Goal: Find contact information: Find contact information

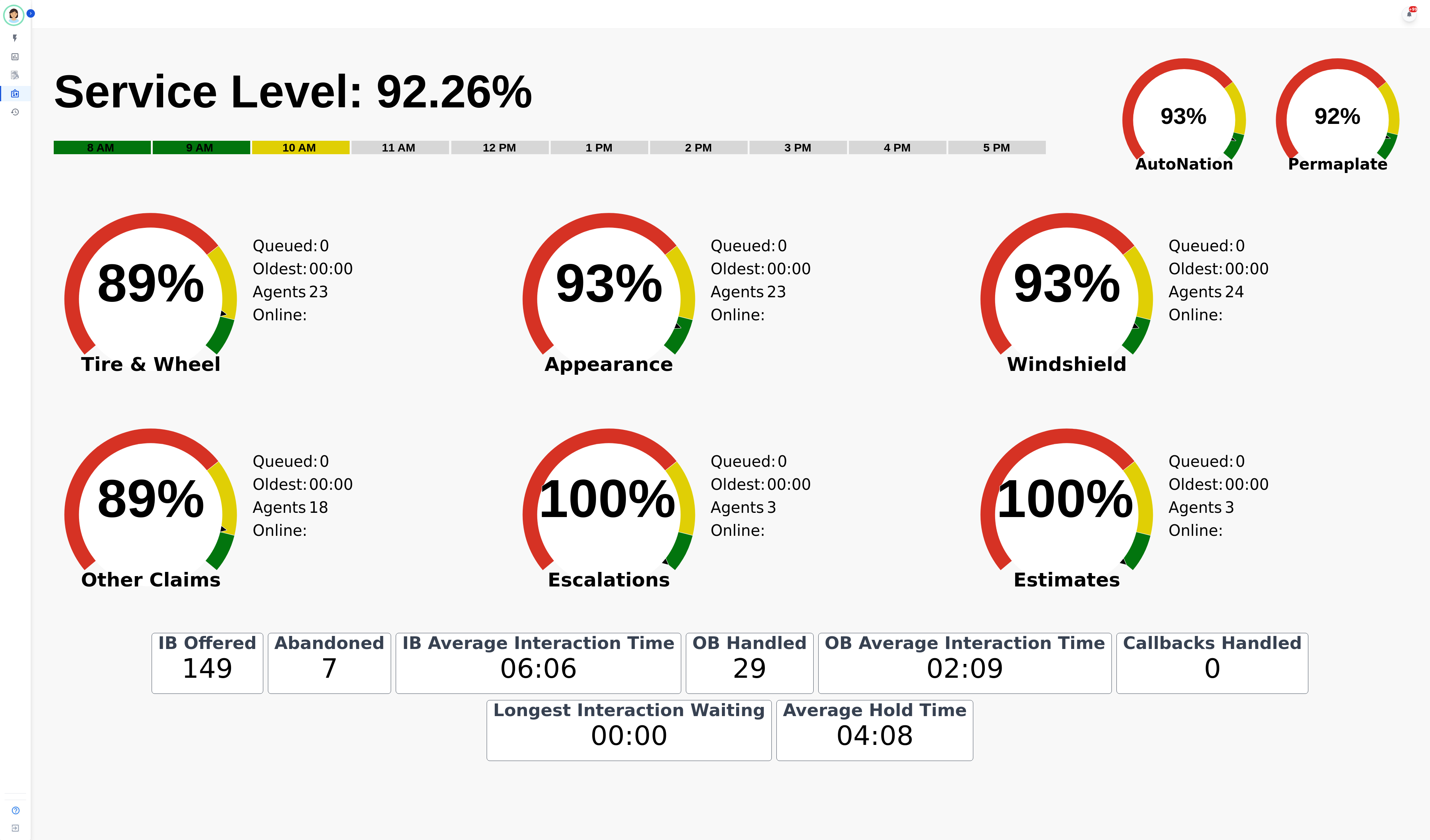
click at [272, 267] on div "Oldest: 00:00" at bounding box center [281, 269] width 58 height 23
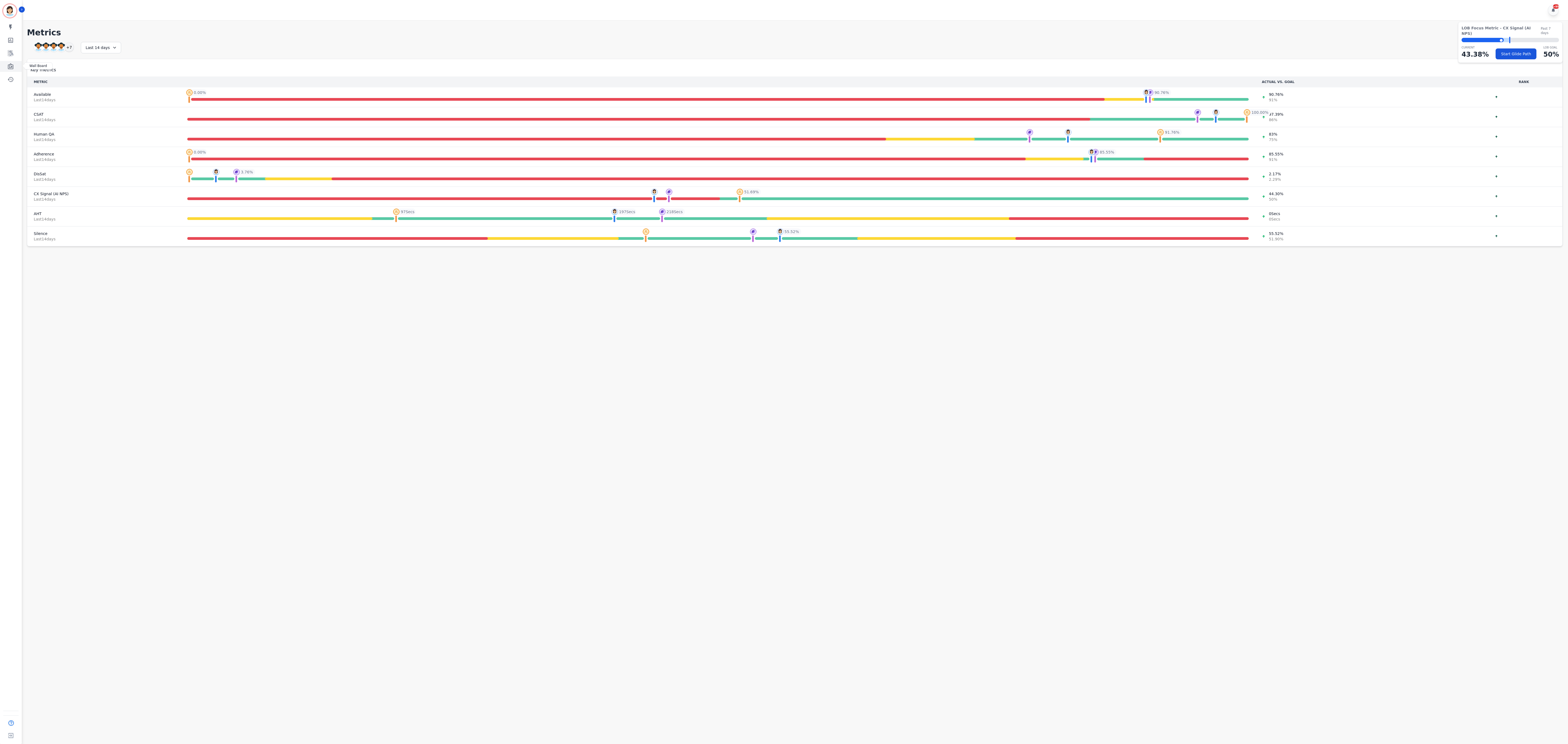
click at [15, 68] on link "Sidebar" at bounding box center [11, 66] width 21 height 11
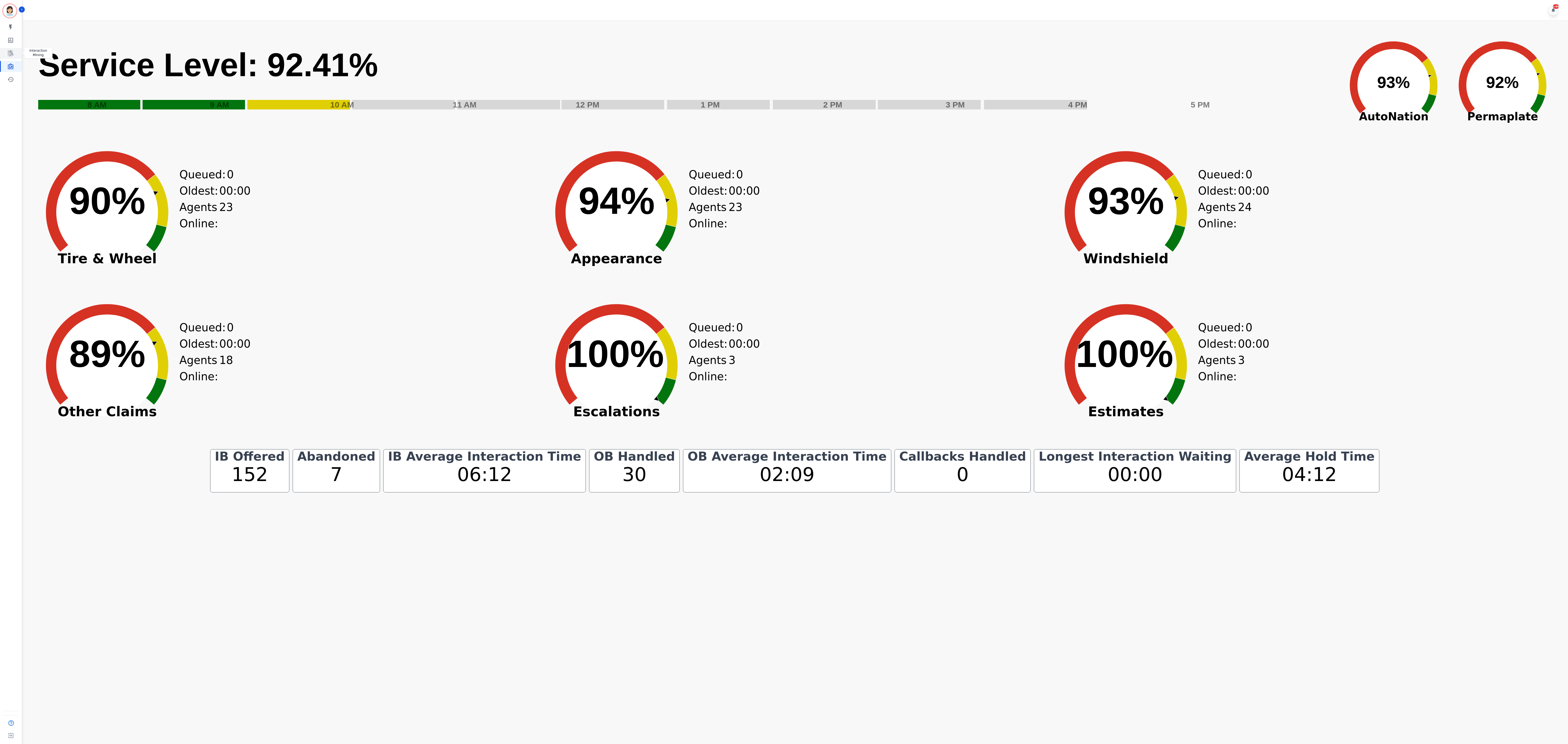
click at [8, 57] on link "Sidebar" at bounding box center [11, 54] width 21 height 11
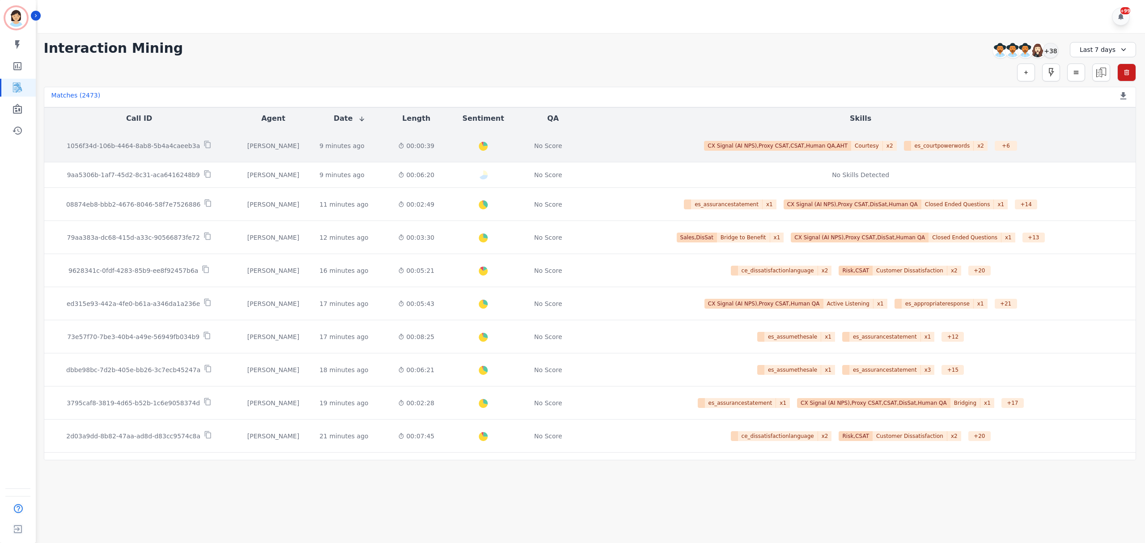
click at [159, 142] on p "1056f34d-106b-4464-8ab8-5b4a4caeeb3a" at bounding box center [133, 145] width 133 height 9
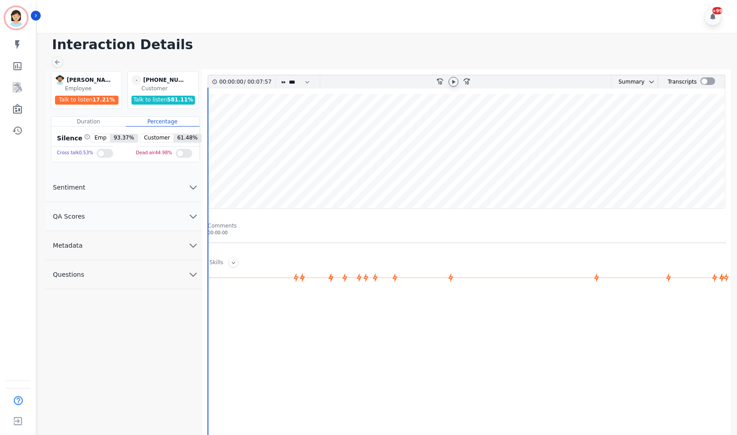
click at [454, 80] on icon at bounding box center [453, 81] width 7 height 7
click at [701, 81] on div at bounding box center [707, 81] width 15 height 8
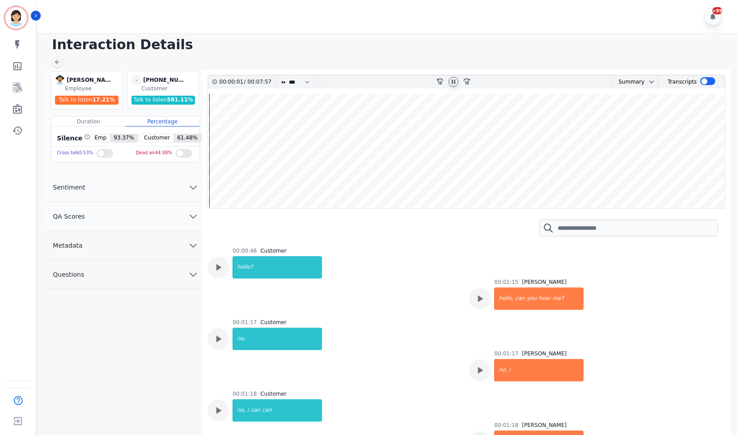
scroll to position [59, 0]
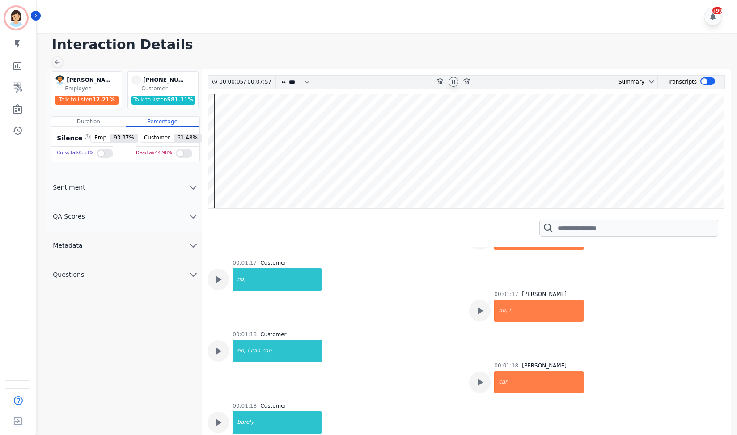
click at [229, 126] on wave at bounding box center [466, 151] width 517 height 114
click at [233, 127] on wave at bounding box center [466, 151] width 517 height 114
click at [249, 130] on wave at bounding box center [466, 151] width 517 height 114
click at [258, 131] on wave at bounding box center [466, 151] width 517 height 114
click at [277, 130] on wave at bounding box center [466, 151] width 517 height 114
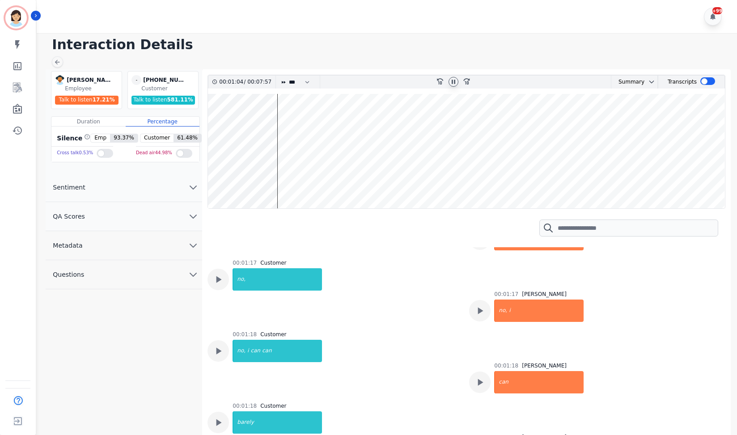
click at [291, 181] on wave at bounding box center [466, 151] width 517 height 114
click at [306, 181] on wave at bounding box center [466, 151] width 517 height 114
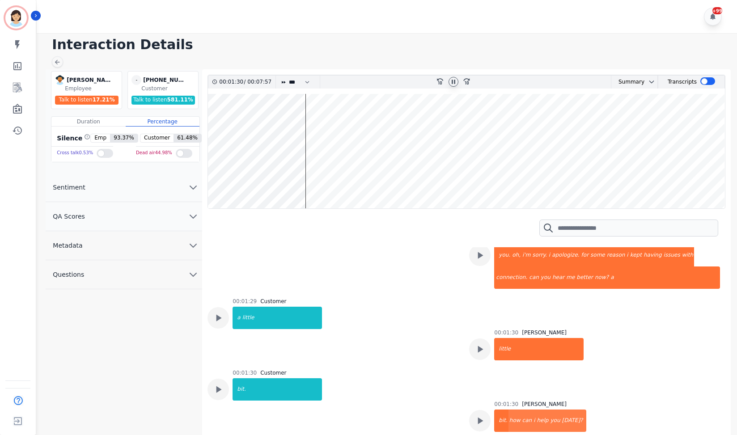
scroll to position [462, 0]
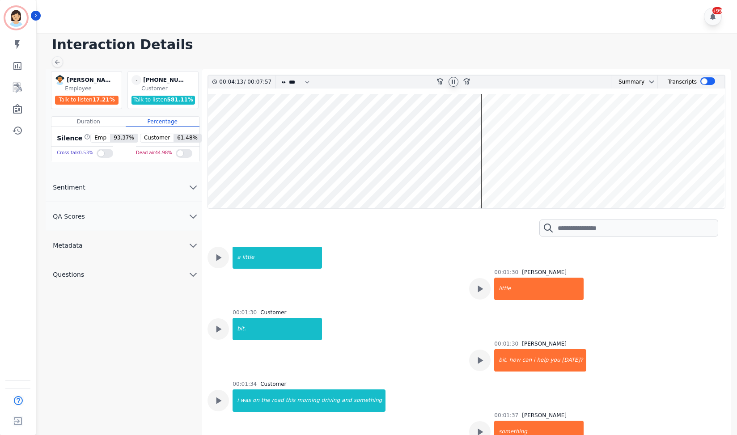
click at [453, 79] on icon at bounding box center [453, 81] width 7 height 7
click at [157, 250] on button "Metadata" at bounding box center [124, 245] width 157 height 29
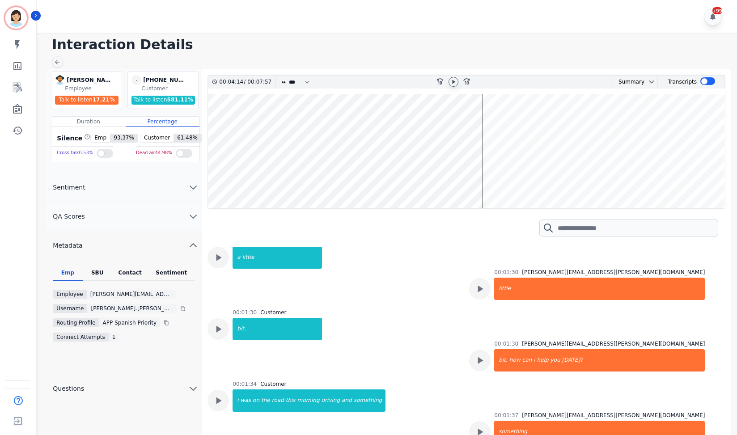
click at [133, 271] on div "Contact" at bounding box center [130, 275] width 36 height 12
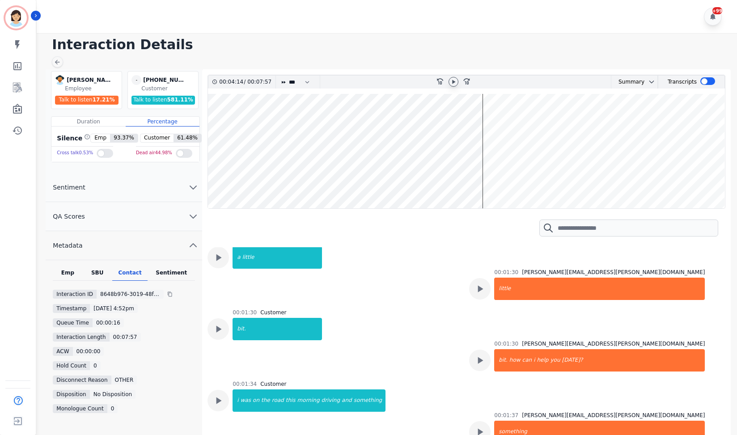
click at [108, 275] on div "SBU" at bounding box center [98, 275] width 30 height 12
drag, startPoint x: 131, startPoint y: 309, endPoint x: 105, endPoint y: 313, distance: 26.8
click at [105, 313] on div "[PHONE_NUMBER]" at bounding box center [125, 308] width 56 height 9
copy div "8323265120"
click at [123, 278] on div "Contact" at bounding box center [130, 275] width 36 height 12
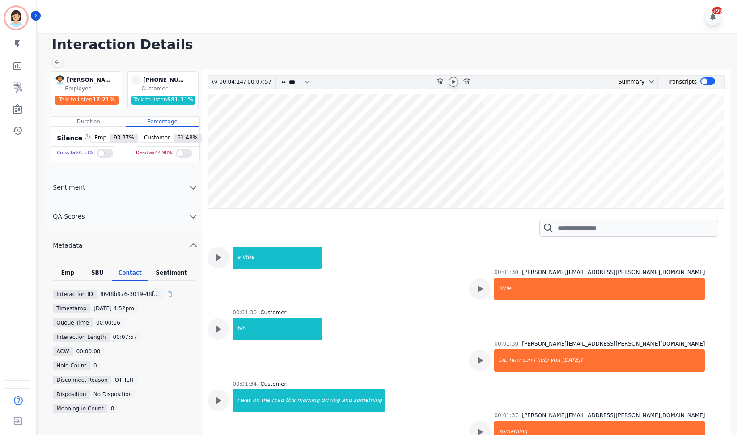
click at [167, 296] on icon at bounding box center [169, 294] width 5 height 5
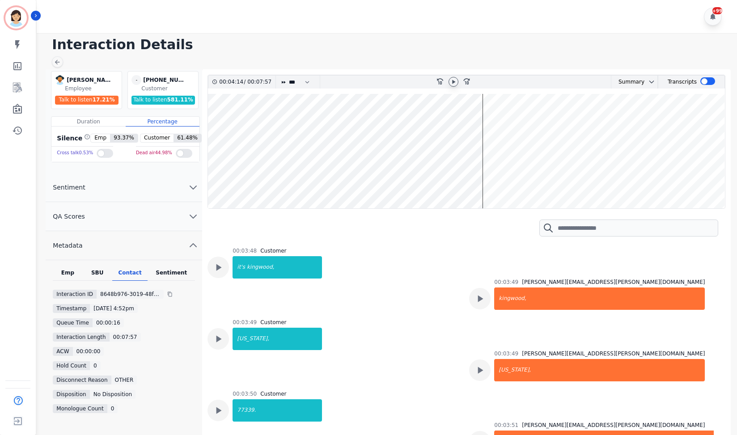
scroll to position [2727, 0]
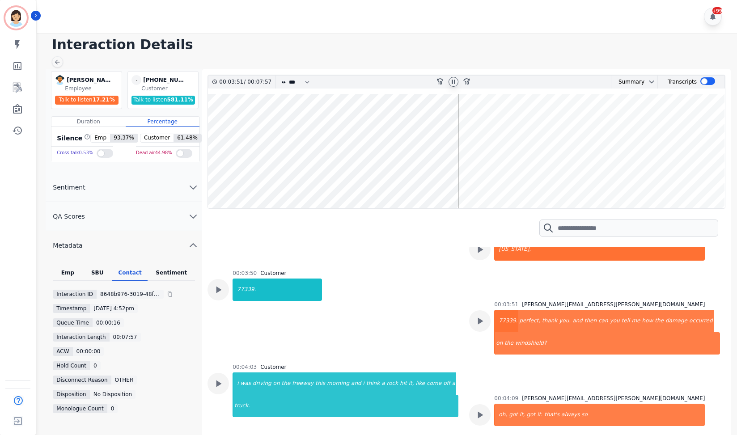
scroll to position [2787, 0]
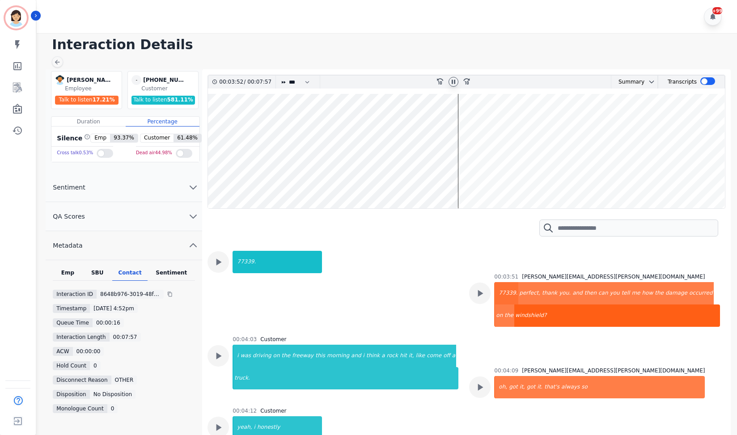
click at [514, 318] on div "windshield?" at bounding box center [617, 316] width 206 height 22
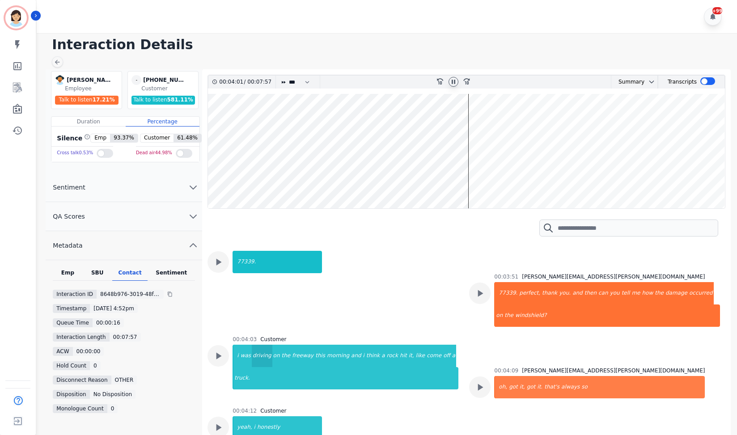
click at [252, 357] on div "driving" at bounding box center [262, 356] width 21 height 22
